Goal: Navigation & Orientation: Go to known website

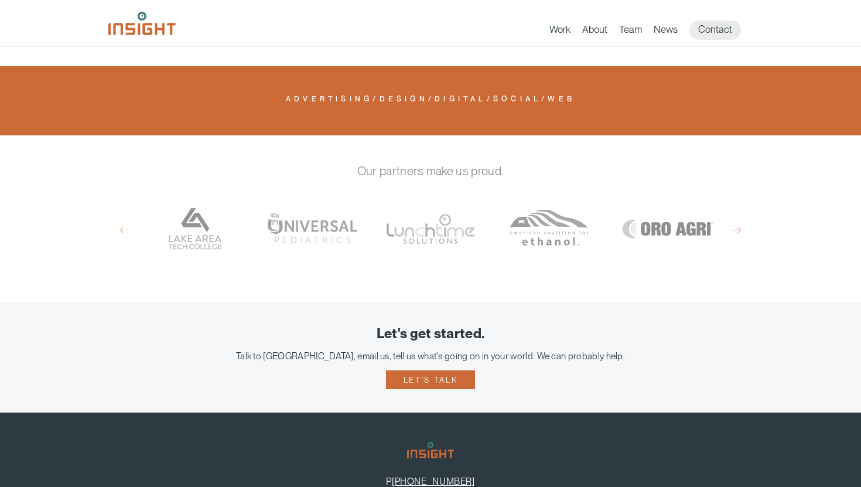
scroll to position [771, 0]
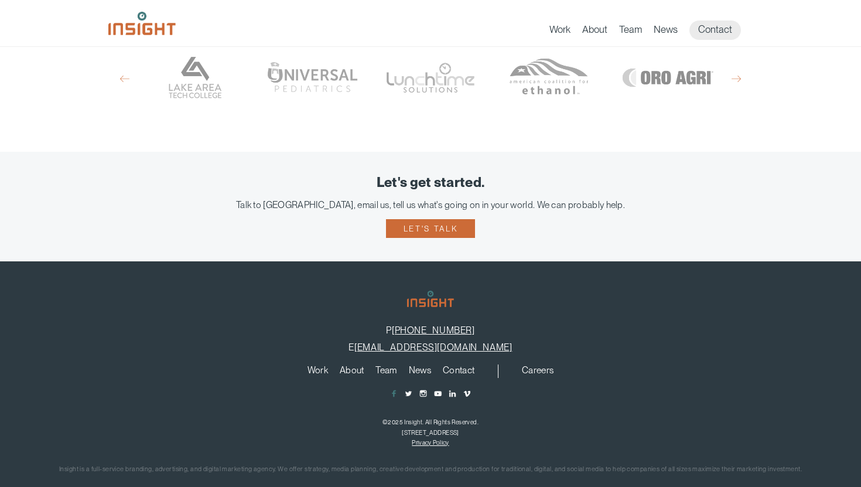
click at [395, 389] on span "main content section" at bounding box center [393, 393] width 9 height 9
click at [409, 389] on span "main content section" at bounding box center [408, 393] width 9 height 9
click at [424, 389] on span "main content section" at bounding box center [423, 393] width 9 height 9
click at [419, 389] on span "main content section" at bounding box center [423, 393] width 9 height 9
click at [443, 387] on ul "Facebook Twitter Instagram YouTube LinkedIn Vimeo" at bounding box center [431, 393] width 826 height 12
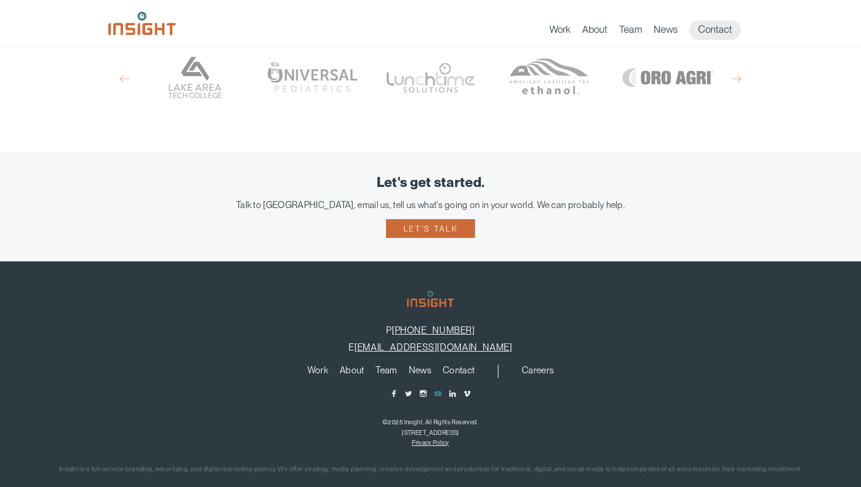
click at [435, 389] on span "main content section" at bounding box center [437, 393] width 9 height 9
click at [453, 381] on footer "P 605-275-0011 E info@insightmarketingdesign.com Work About Branding Creative S…" at bounding box center [430, 382] width 861 height 243
click at [453, 389] on span "main content section" at bounding box center [452, 393] width 9 height 9
click at [467, 389] on span "main content section" at bounding box center [467, 393] width 9 height 9
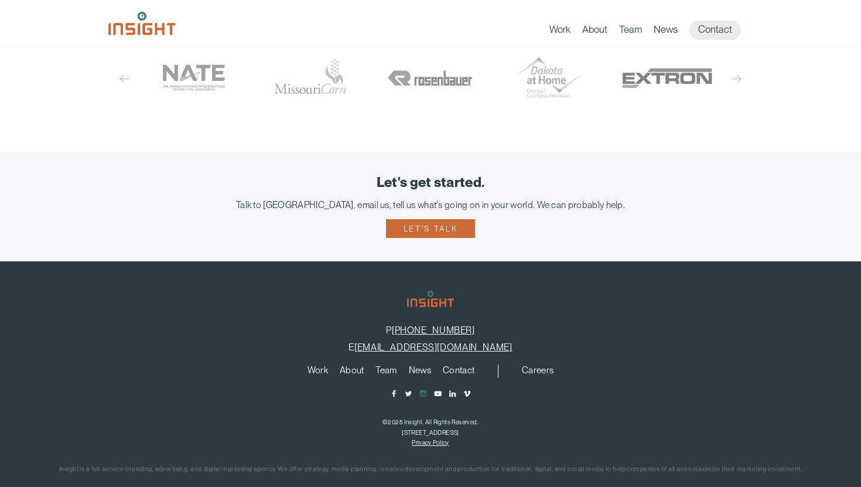
click at [426, 389] on span "main content section" at bounding box center [423, 393] width 9 height 9
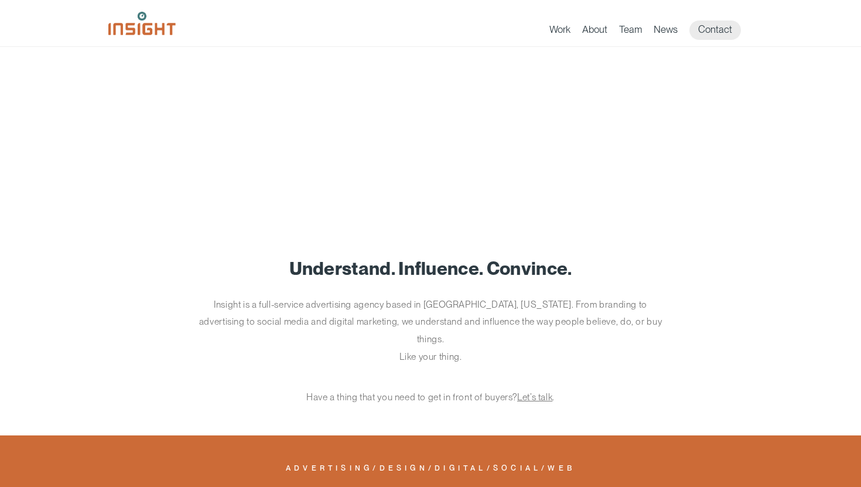
scroll to position [771, 0]
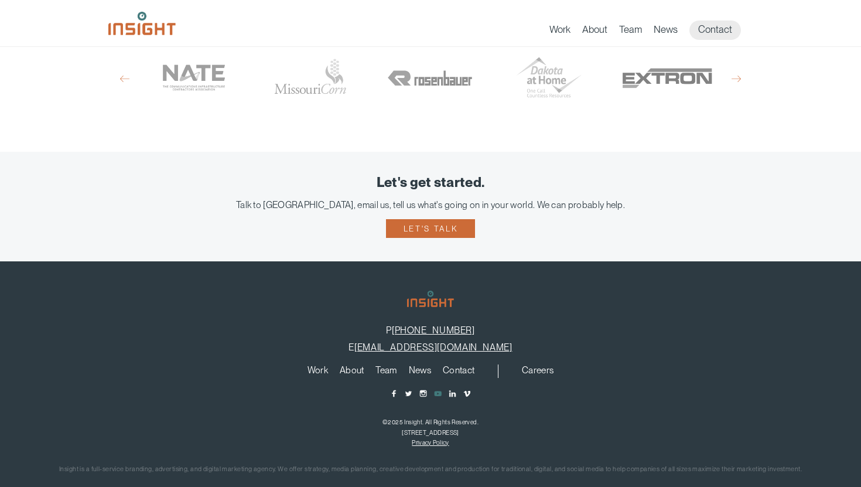
click at [438, 389] on span "main content section" at bounding box center [437, 393] width 9 height 9
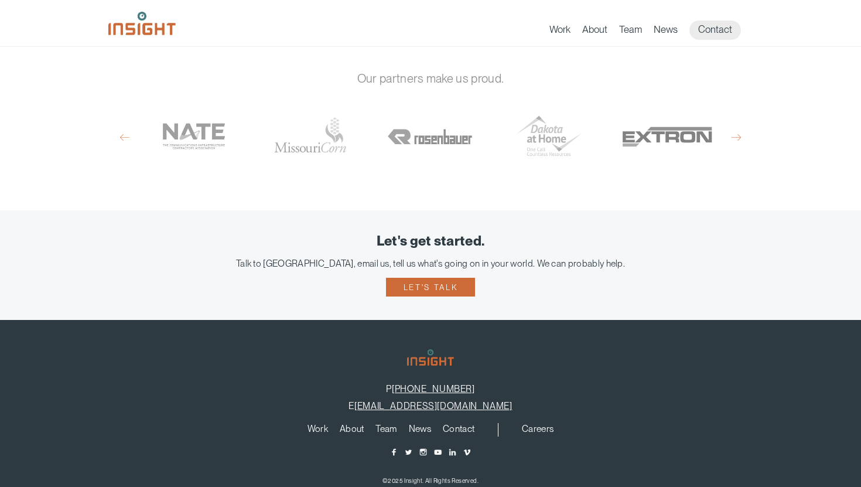
scroll to position [732, 0]
